Goal: Entertainment & Leisure: Consume media (video, audio)

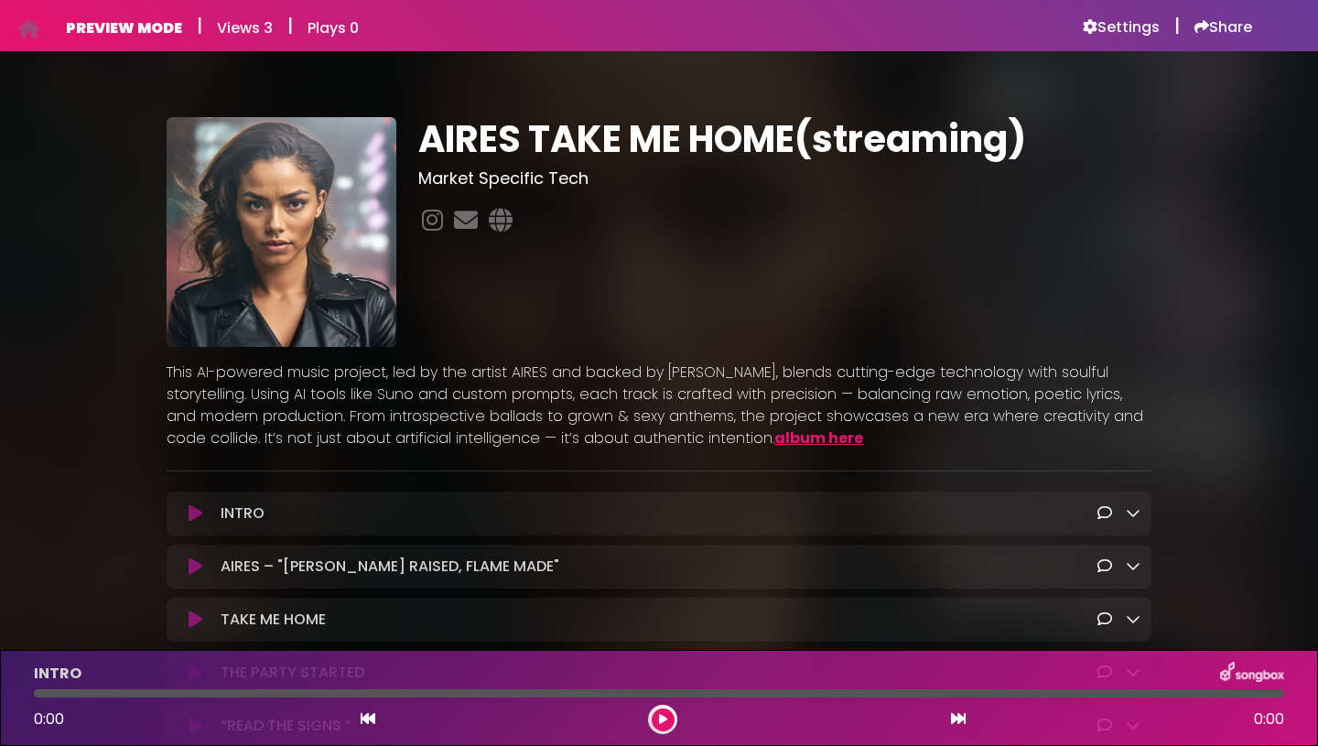
scroll to position [424, 0]
